Goal: Transaction & Acquisition: Book appointment/travel/reservation

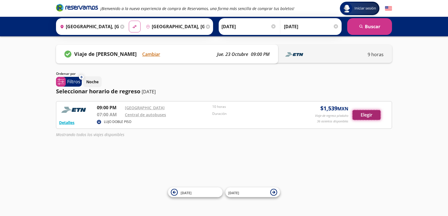
click at [368, 114] on button "Elegir" at bounding box center [366, 115] width 28 height 10
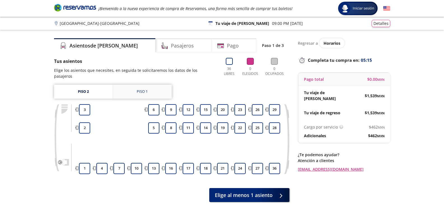
click at [138, 89] on div "Piso 1" at bounding box center [142, 92] width 11 height 6
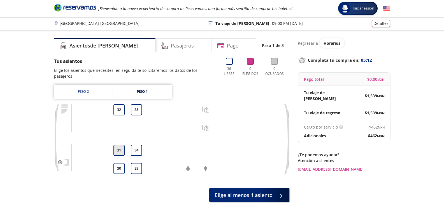
click at [120, 145] on button "31" at bounding box center [118, 150] width 11 height 11
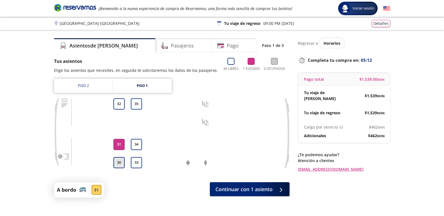
drag, startPoint x: 118, startPoint y: 163, endPoint x: 119, endPoint y: 166, distance: 2.8
click at [118, 164] on button "30" at bounding box center [118, 162] width 11 height 11
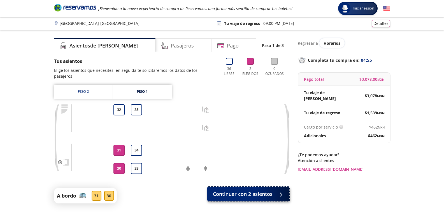
click at [238, 191] on span "Continuar con 2 asientos" at bounding box center [243, 195] width 60 height 8
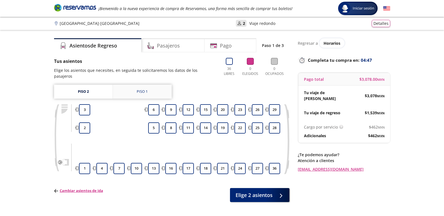
click at [142, 89] on div "Piso 1" at bounding box center [142, 92] width 11 height 6
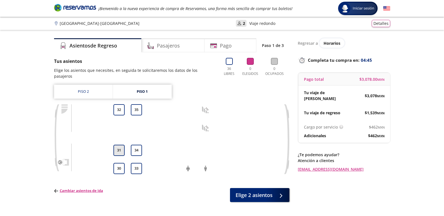
click at [117, 145] on button "31" at bounding box center [118, 150] width 11 height 11
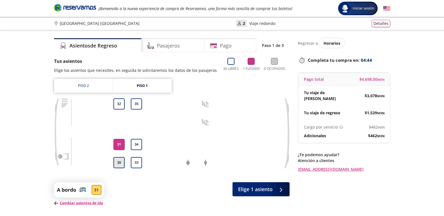
click at [117, 167] on button "30" at bounding box center [118, 162] width 11 height 11
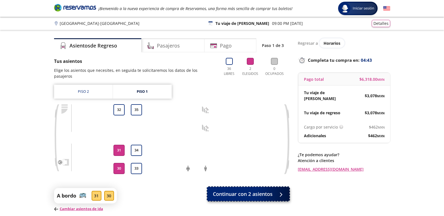
click at [228, 191] on span "Continuar con 2 asientos" at bounding box center [243, 195] width 60 height 8
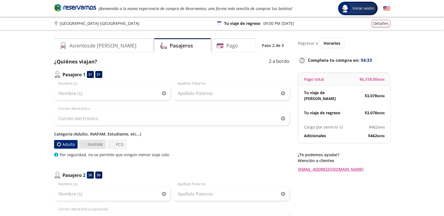
click at [84, 144] on div at bounding box center [84, 144] width 4 height 4
click at [84, 144] on input "INAPAM" at bounding box center [84, 145] width 4 height 4
radio input "true"
radio input "false"
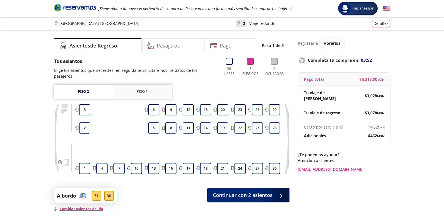
click at [146, 89] on div "Piso 1" at bounding box center [142, 92] width 11 height 6
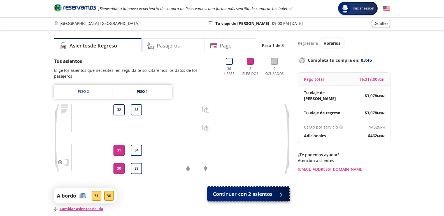
click at [251, 191] on span "Continuar con 2 asientos" at bounding box center [243, 195] width 60 height 8
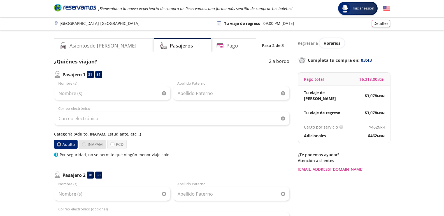
click at [82, 144] on div at bounding box center [84, 144] width 4 height 4
click at [82, 144] on input "INAPAM" at bounding box center [84, 145] width 4 height 4
radio input "true"
radio input "false"
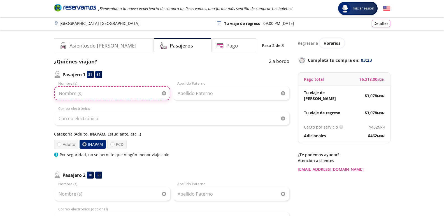
click at [69, 96] on input "Nombre (s)" at bounding box center [112, 93] width 116 height 14
